Goal: Task Accomplishment & Management: Manage account settings

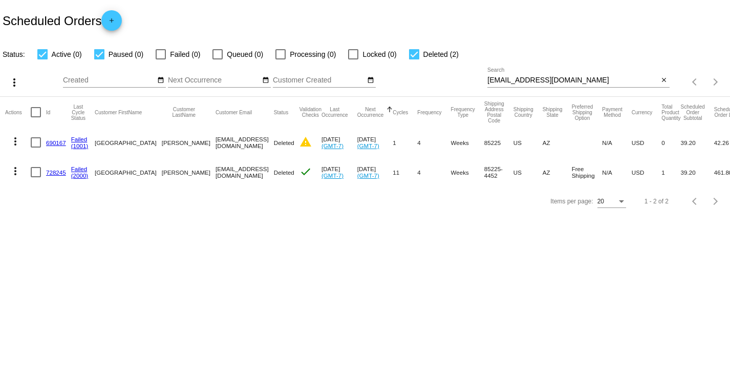
click at [52, 145] on link "690167" at bounding box center [56, 142] width 20 height 7
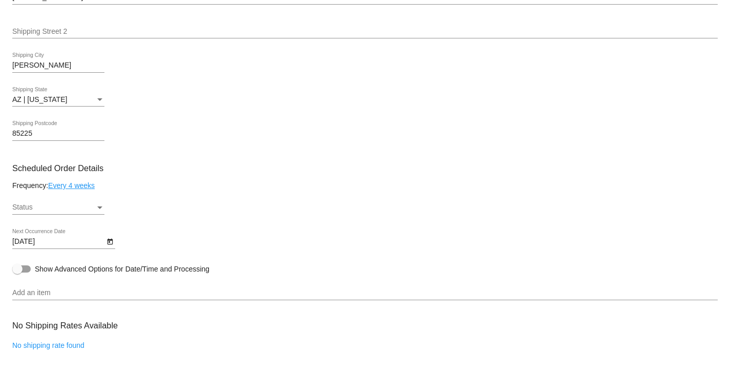
scroll to position [461, 0]
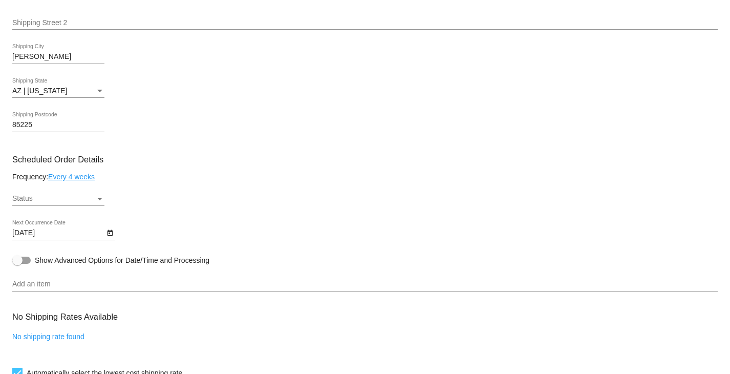
click at [91, 205] on div "Status Status" at bounding box center [58, 196] width 92 height 20
click at [395, 246] on div at bounding box center [365, 187] width 730 height 374
click at [37, 203] on div "Status" at bounding box center [53, 199] width 83 height 8
click at [464, 275] on div at bounding box center [365, 187] width 730 height 374
click at [72, 238] on body "arrow_back Scheduled Order #690167 Deleted more_vert Last Processing Cycle ID: …" at bounding box center [365, 187] width 730 height 374
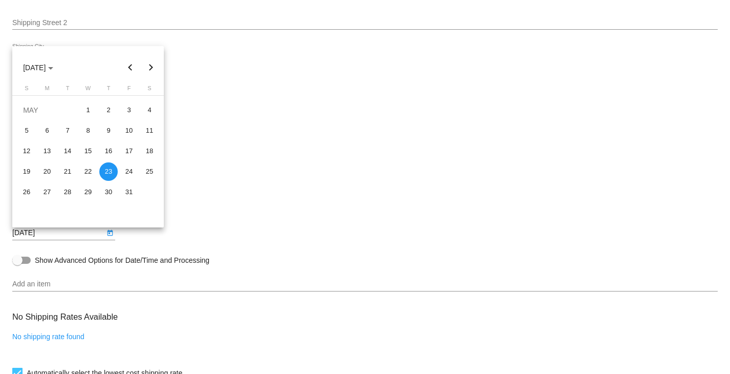
click at [343, 255] on div at bounding box center [365, 187] width 730 height 374
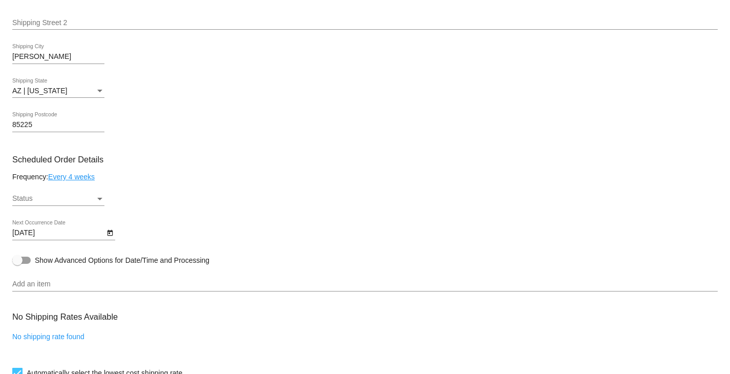
click at [72, 177] on link "Every 4 weeks" at bounding box center [71, 177] width 47 height 8
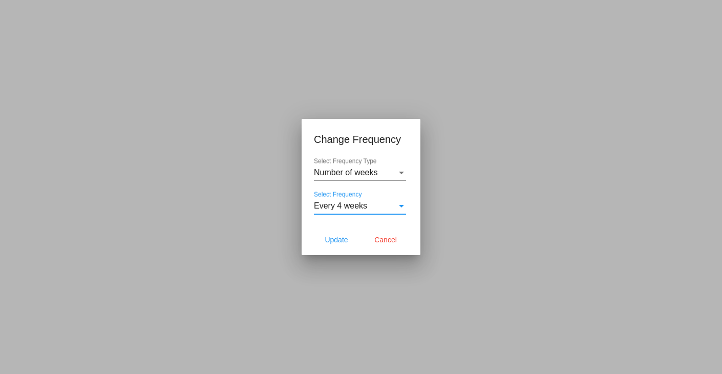
click at [340, 207] on span "Every 4 weeks" at bounding box center [340, 205] width 53 height 9
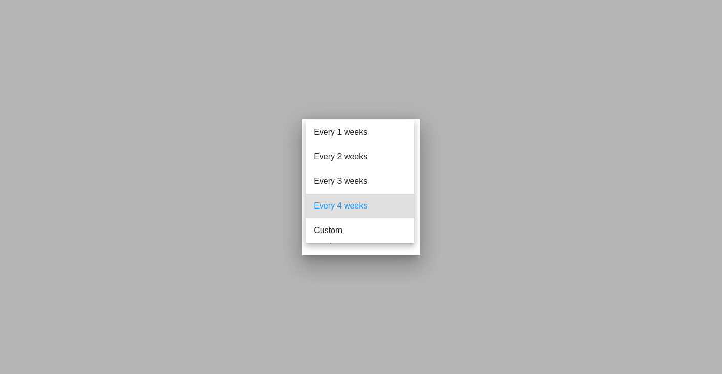
click at [412, 257] on div at bounding box center [361, 187] width 722 height 374
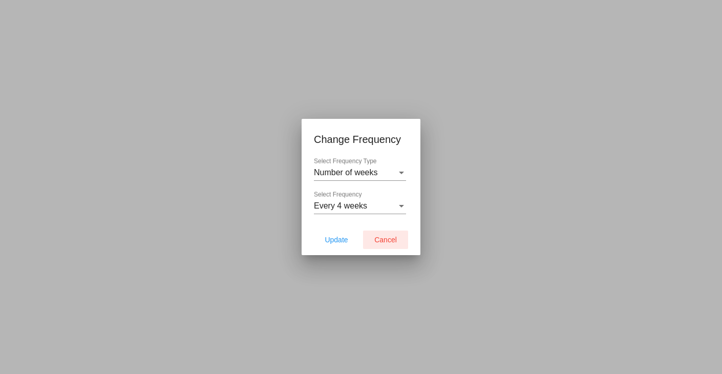
click at [393, 242] on span "Cancel" at bounding box center [385, 240] width 23 height 8
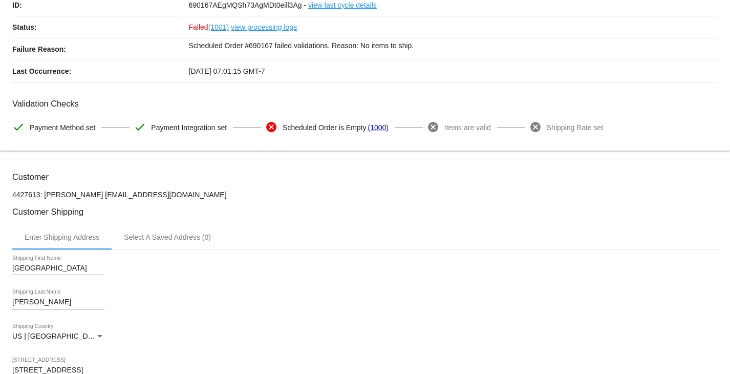
scroll to position [0, 0]
